Goal: Task Accomplishment & Management: Manage account settings

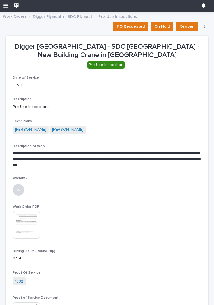
click at [33, 38] on section "**********" at bounding box center [107, 240] width 203 height 409
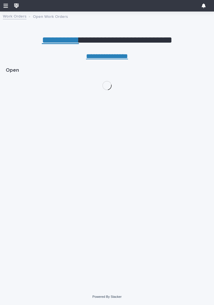
scroll to position [0, 3]
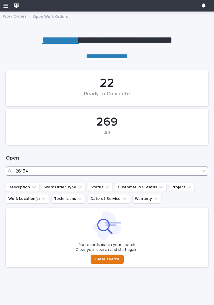
click at [82, 169] on input "26154" at bounding box center [107, 170] width 203 height 9
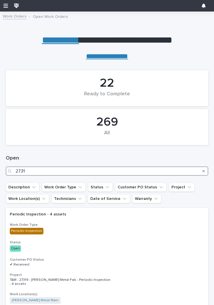
type input "27319"
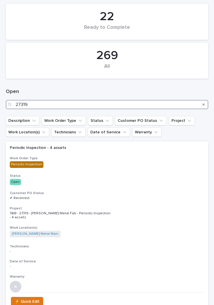
scroll to position [98, 0]
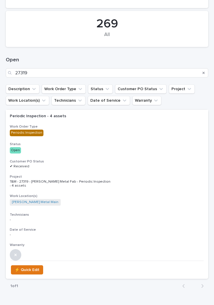
click at [109, 153] on div "Periodic Inspection - 4 assets Work Order Type Periodic Inspection Status Open …" at bounding box center [107, 185] width 203 height 151
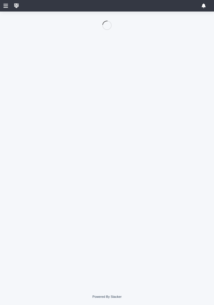
scroll to position [41, 0]
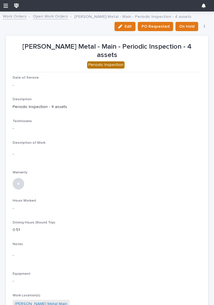
click at [123, 31] on button "Edit" at bounding box center [125, 26] width 21 height 9
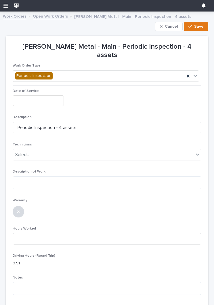
click at [43, 95] on input "text" at bounding box center [38, 100] width 51 height 11
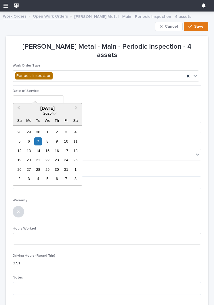
click at [40, 138] on div "7" at bounding box center [38, 141] width 8 height 8
type input "**********"
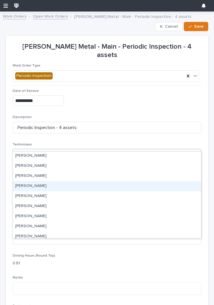
click at [73, 186] on div "[PERSON_NAME]" at bounding box center [107, 186] width 188 height 10
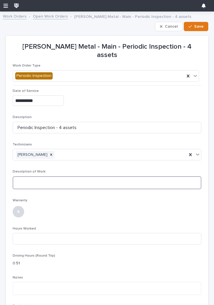
click at [85, 176] on textarea at bounding box center [107, 182] width 189 height 13
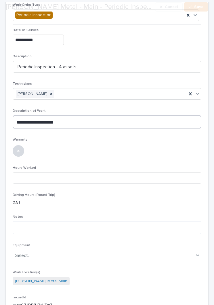
scroll to position [85, 0]
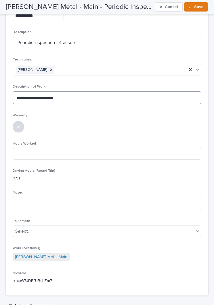
type textarea "**********"
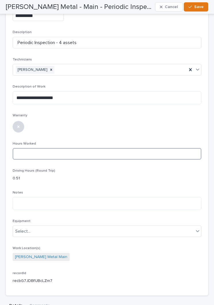
click at [83, 148] on input at bounding box center [107, 154] width 189 height 12
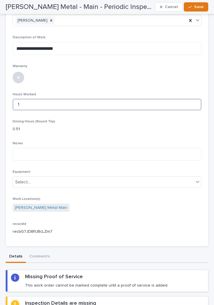
scroll to position [159, 0]
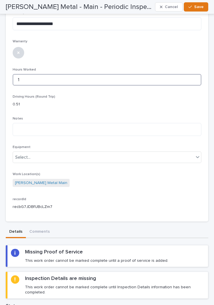
type input "1"
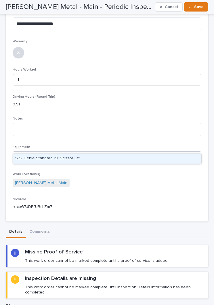
type input "***"
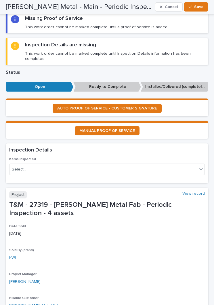
scroll to position [394, 0]
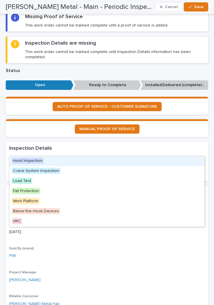
click at [74, 159] on div "Hoist Inspection" at bounding box center [107, 161] width 195 height 10
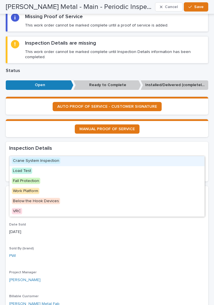
click at [81, 162] on div "Crane System Inspection" at bounding box center [107, 161] width 195 height 10
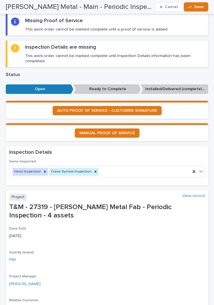
scroll to position [390, 0]
click at [195, 5] on span "Save" at bounding box center [199, 6] width 10 height 5
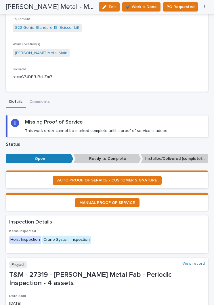
scroll to position [41, 0]
click at [145, 178] on span "AUTO PROOF OF SERVICE - CUSTOMER SIGNATURE" at bounding box center [107, 180] width 100 height 4
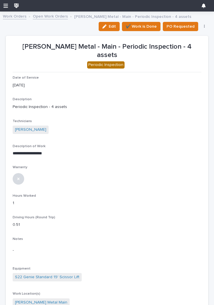
scroll to position [0, 0]
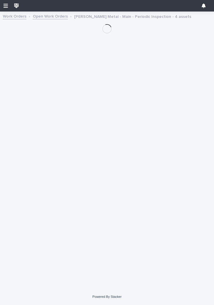
scroll to position [41, 0]
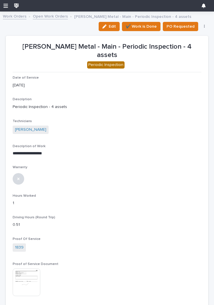
click at [145, 25] on span "✔️ Work is Done" at bounding box center [141, 26] width 31 height 7
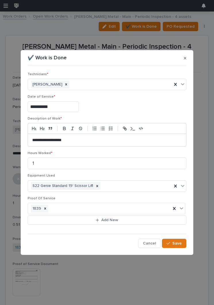
click at [174, 243] on span "Save" at bounding box center [178, 243] width 10 height 5
